Goal: Task Accomplishment & Management: Manage account settings

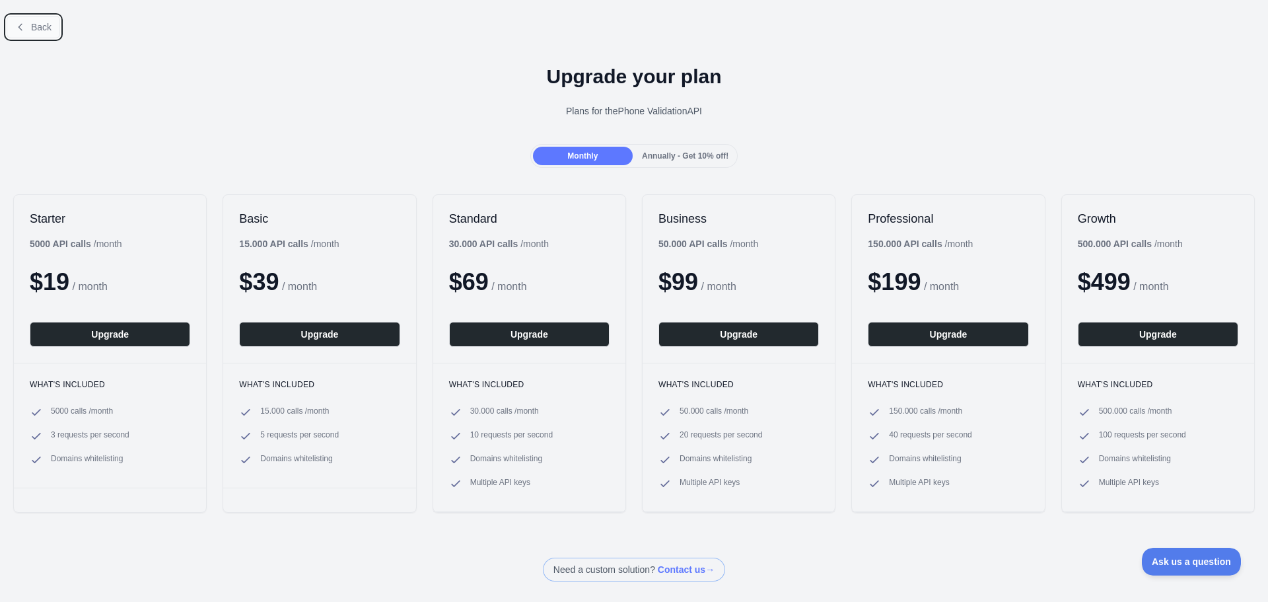
click at [25, 24] on icon at bounding box center [20, 27] width 11 height 11
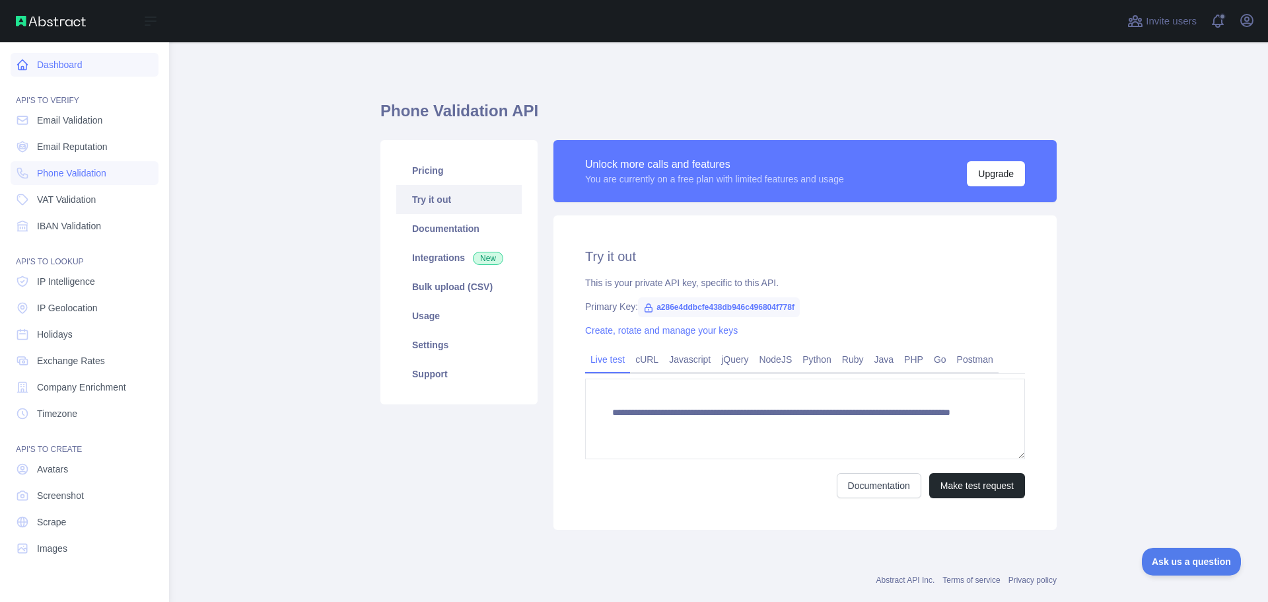
click at [42, 63] on link "Dashboard" at bounding box center [85, 65] width 148 height 24
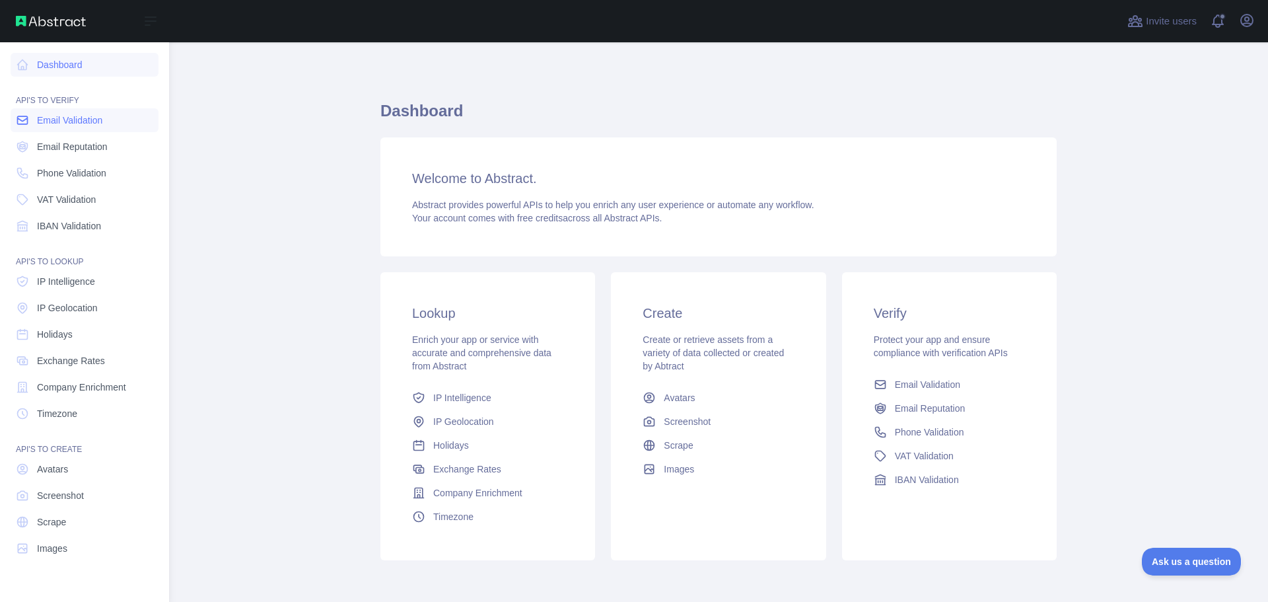
click at [69, 119] on span "Email Validation" at bounding box center [69, 120] width 65 height 13
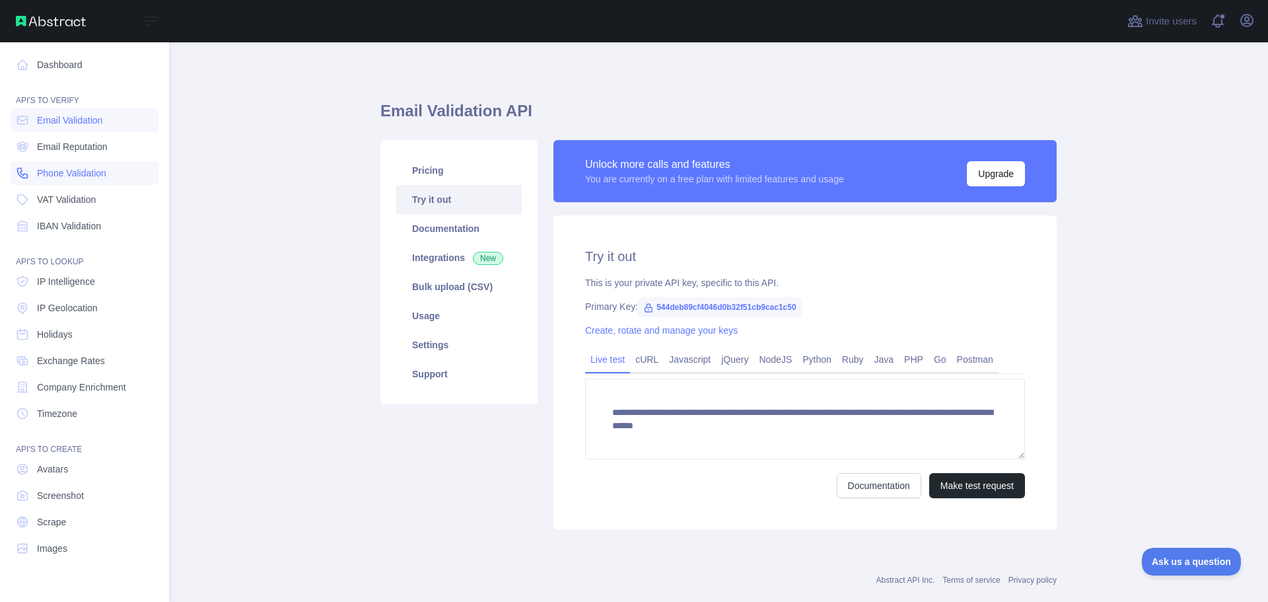
click at [66, 167] on span "Phone Validation" at bounding box center [71, 172] width 69 height 13
click at [67, 123] on span "Email Validation" at bounding box center [69, 120] width 65 height 13
click at [59, 168] on span "Phone Validation" at bounding box center [71, 172] width 69 height 13
click at [73, 123] on span "Email Validation" at bounding box center [69, 120] width 65 height 13
click at [69, 130] on link "Email Validation" at bounding box center [85, 120] width 148 height 24
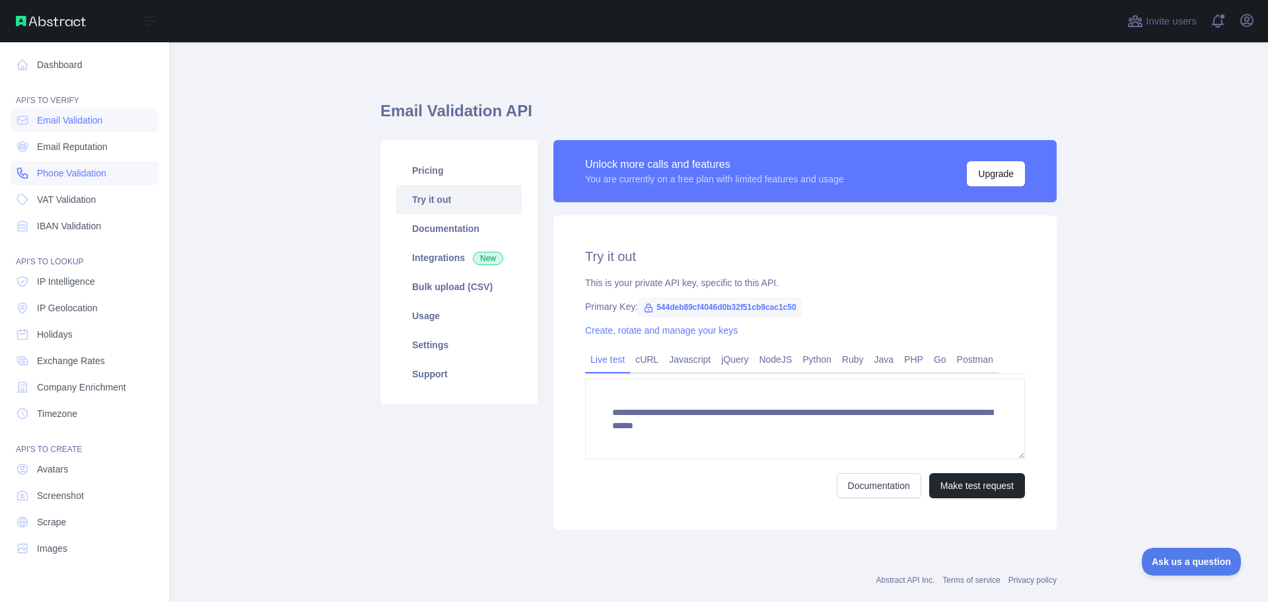
click at [43, 176] on span "Phone Validation" at bounding box center [71, 172] width 69 height 13
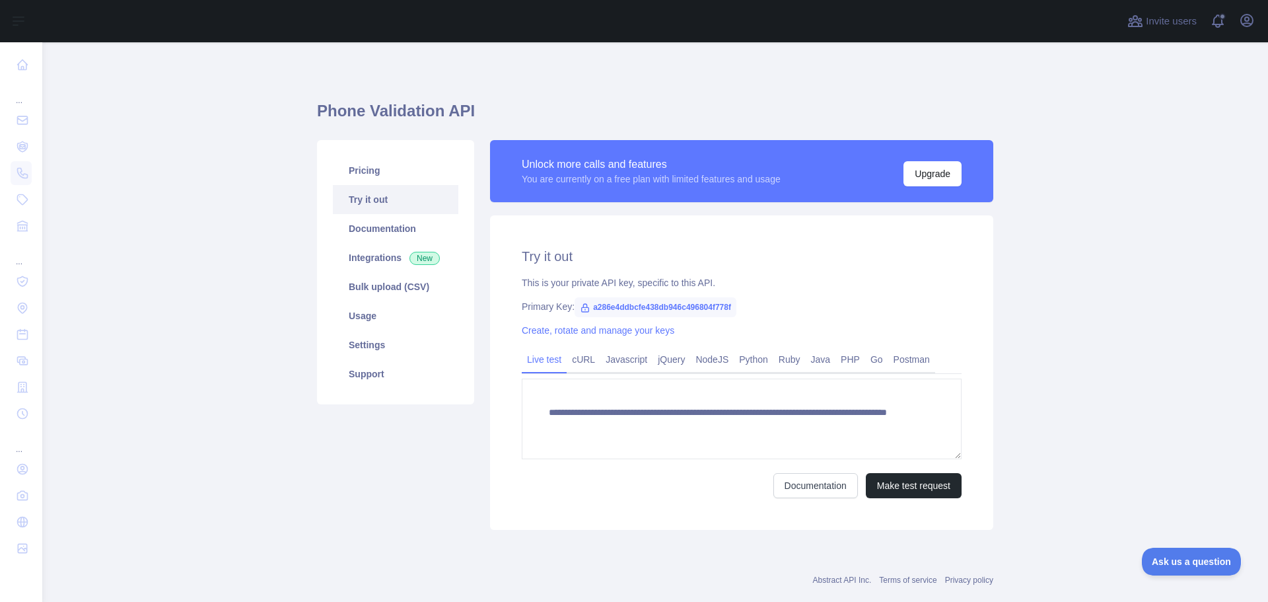
click at [917, 579] on link "Terms of service" at bounding box center [907, 579] width 57 height 9
click at [724, 179] on div "You are currently on a free plan with limited features and usage" at bounding box center [651, 178] width 259 height 13
click at [723, 179] on div "You are currently on a free plan with limited features and usage" at bounding box center [651, 178] width 259 height 13
click at [615, 179] on div "You are currently on a free plan with limited features and usage" at bounding box center [651, 178] width 259 height 13
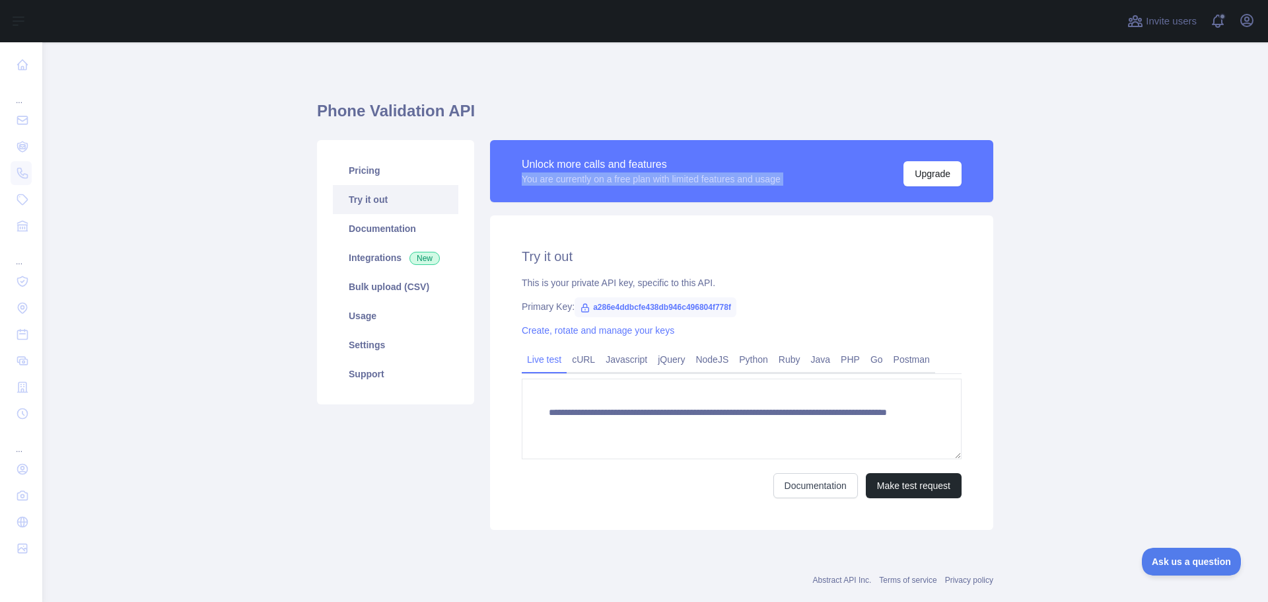
click at [615, 179] on div "You are currently on a free plan with limited features and usage" at bounding box center [651, 178] width 259 height 13
click at [905, 171] on button "Upgrade" at bounding box center [932, 173] width 58 height 25
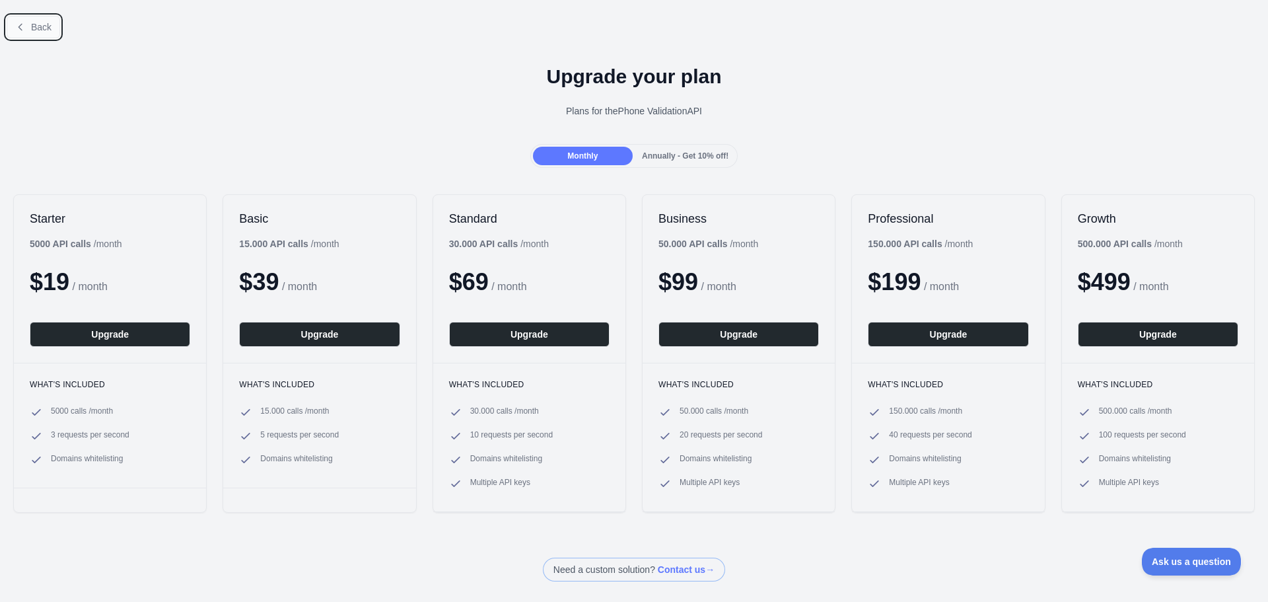
click at [26, 26] on button "Back" at bounding box center [33, 27] width 53 height 22
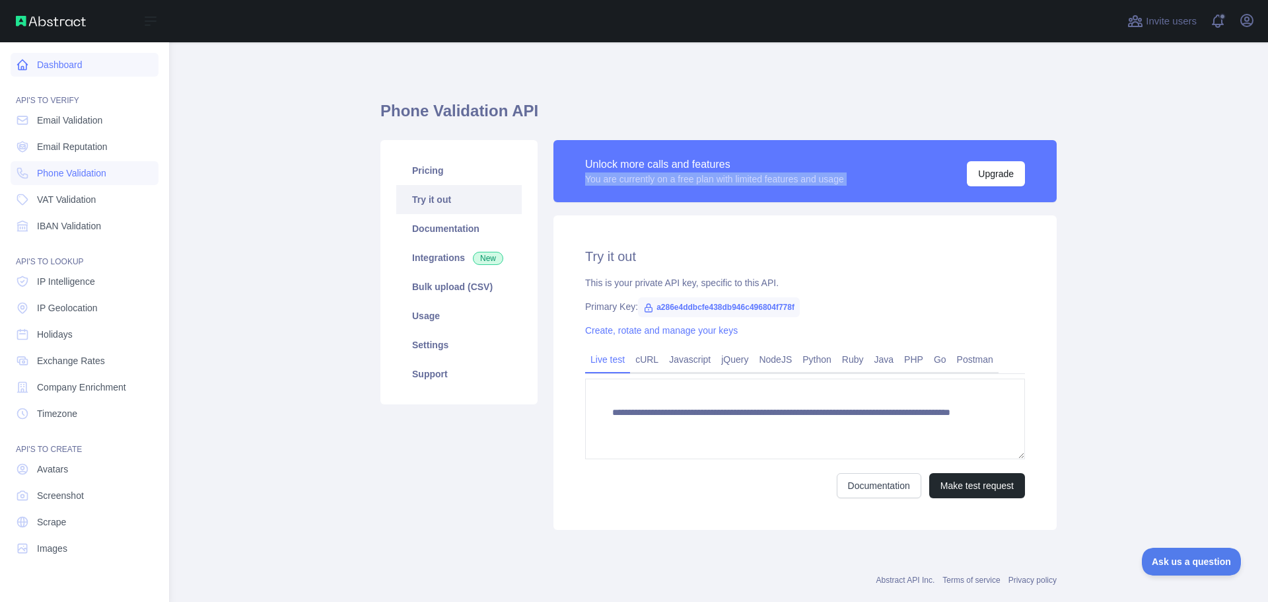
click at [46, 70] on link "Dashboard" at bounding box center [85, 65] width 148 height 24
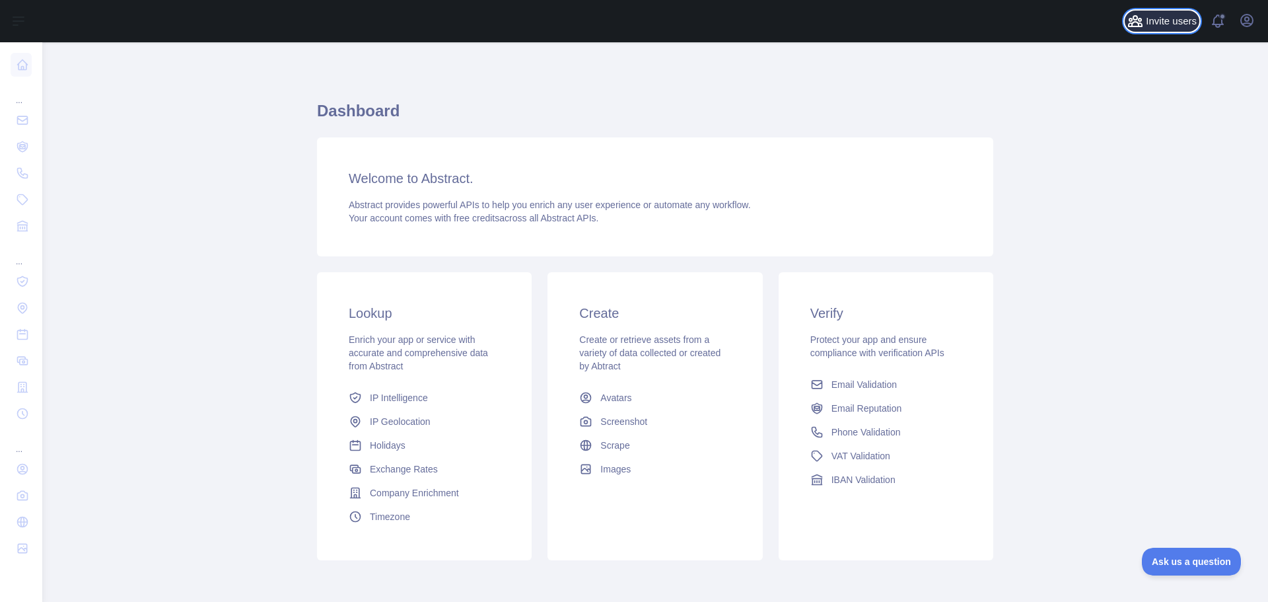
click at [1180, 24] on span "Invite users" at bounding box center [1171, 21] width 51 height 15
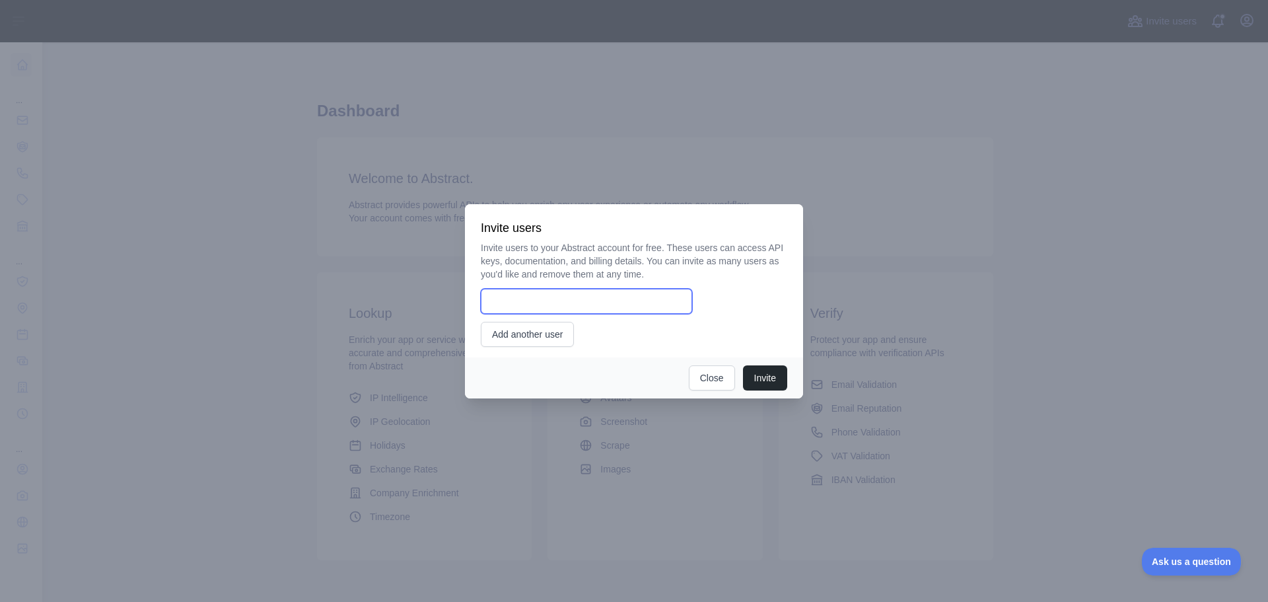
click at [655, 306] on input "email" at bounding box center [586, 301] width 211 height 25
click at [713, 286] on div "Invite users to your Abstract account for free. These users can access API keys…" at bounding box center [634, 294] width 306 height 106
click at [717, 377] on button "Close" at bounding box center [712, 377] width 46 height 25
